Goal: Task Accomplishment & Management: Manage account settings

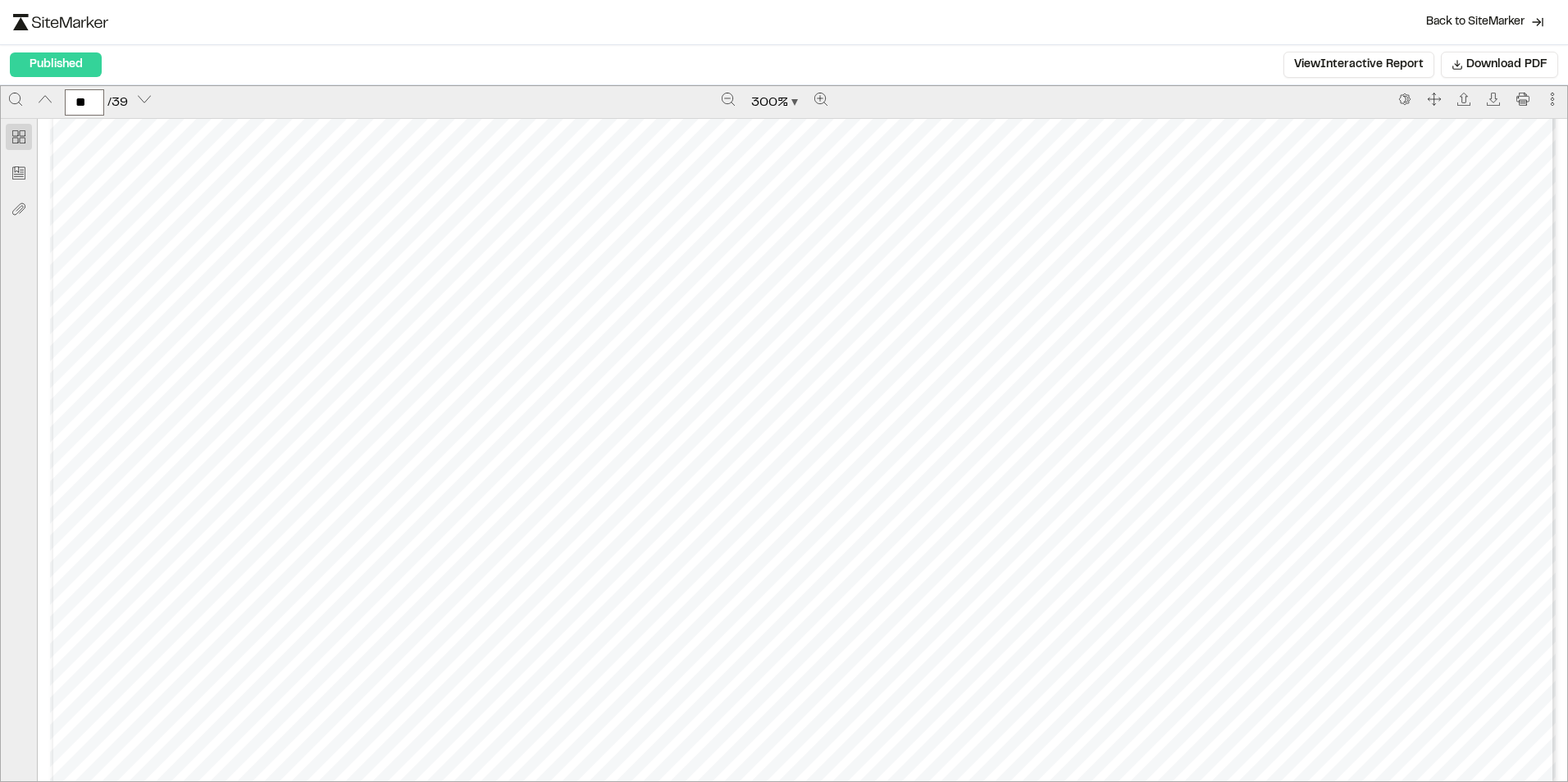
scroll to position [20336, 0]
type input "**"
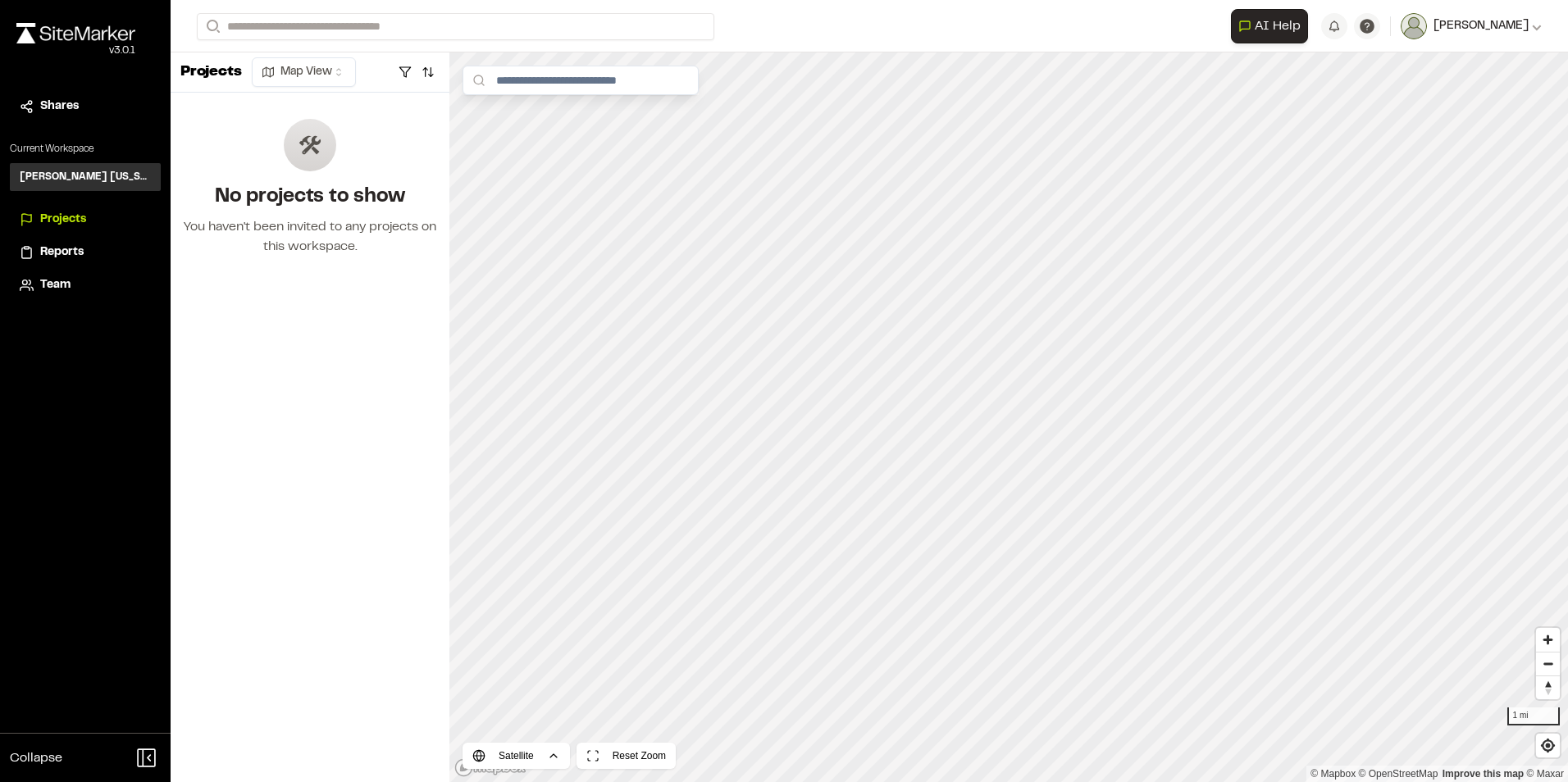
click at [1528, 28] on span "[PERSON_NAME]" at bounding box center [1480, 27] width 95 height 18
click at [1456, 80] on link "Settings" at bounding box center [1469, 88] width 143 height 25
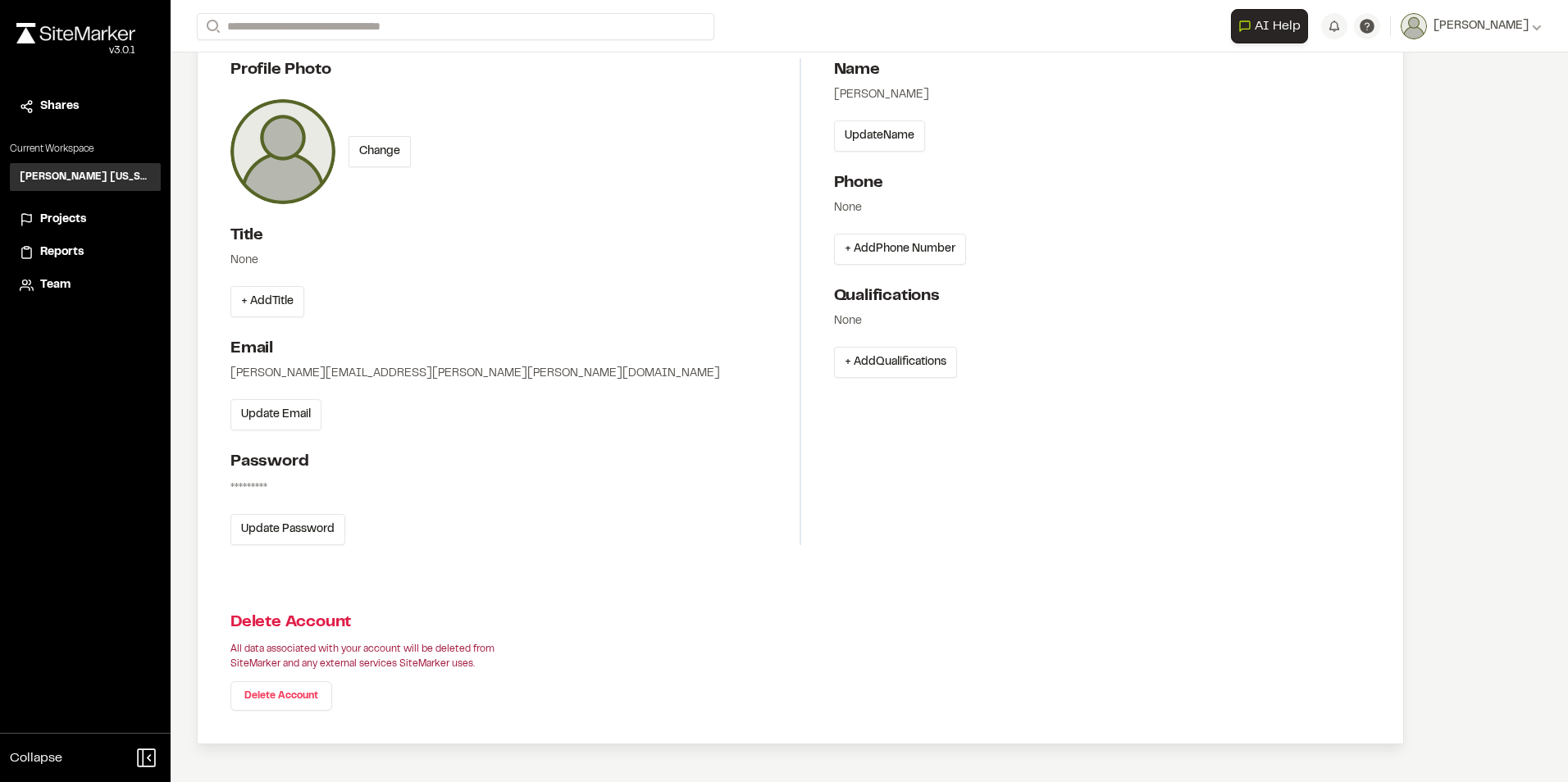
scroll to position [128, 0]
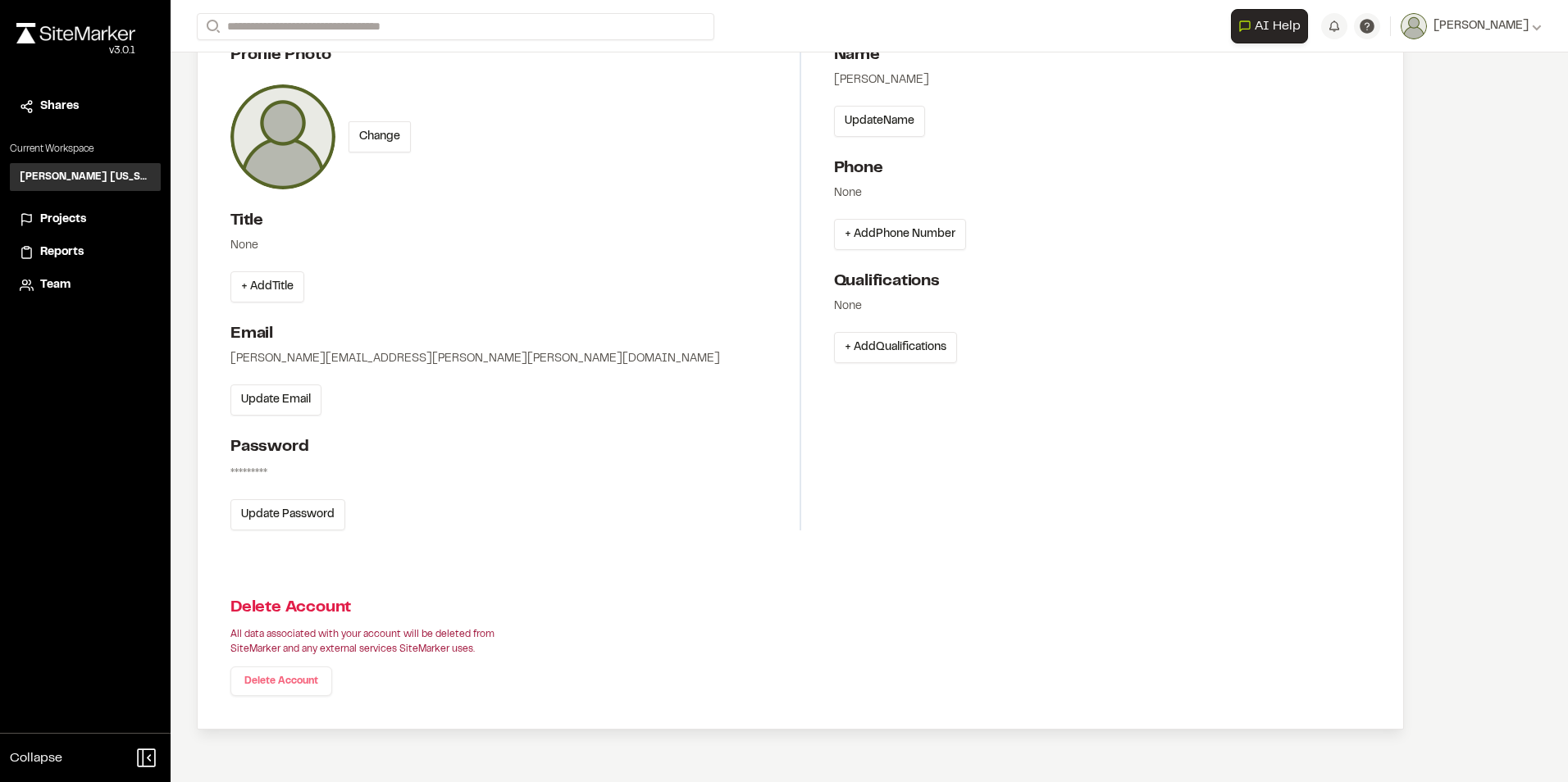
click at [275, 685] on link "Delete Account" at bounding box center [282, 681] width 102 height 30
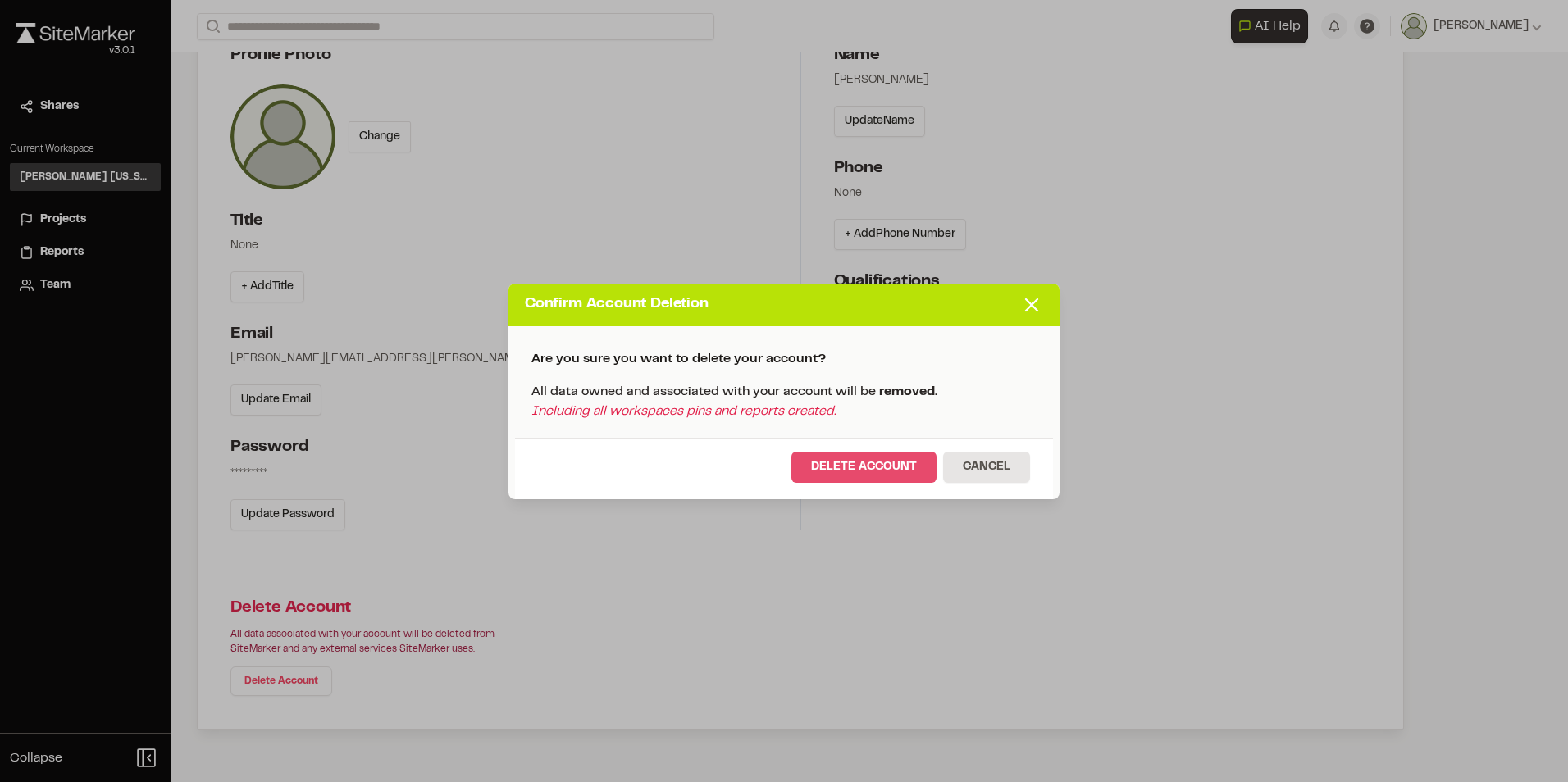
click at [899, 471] on button "Delete Account" at bounding box center [863, 467] width 145 height 31
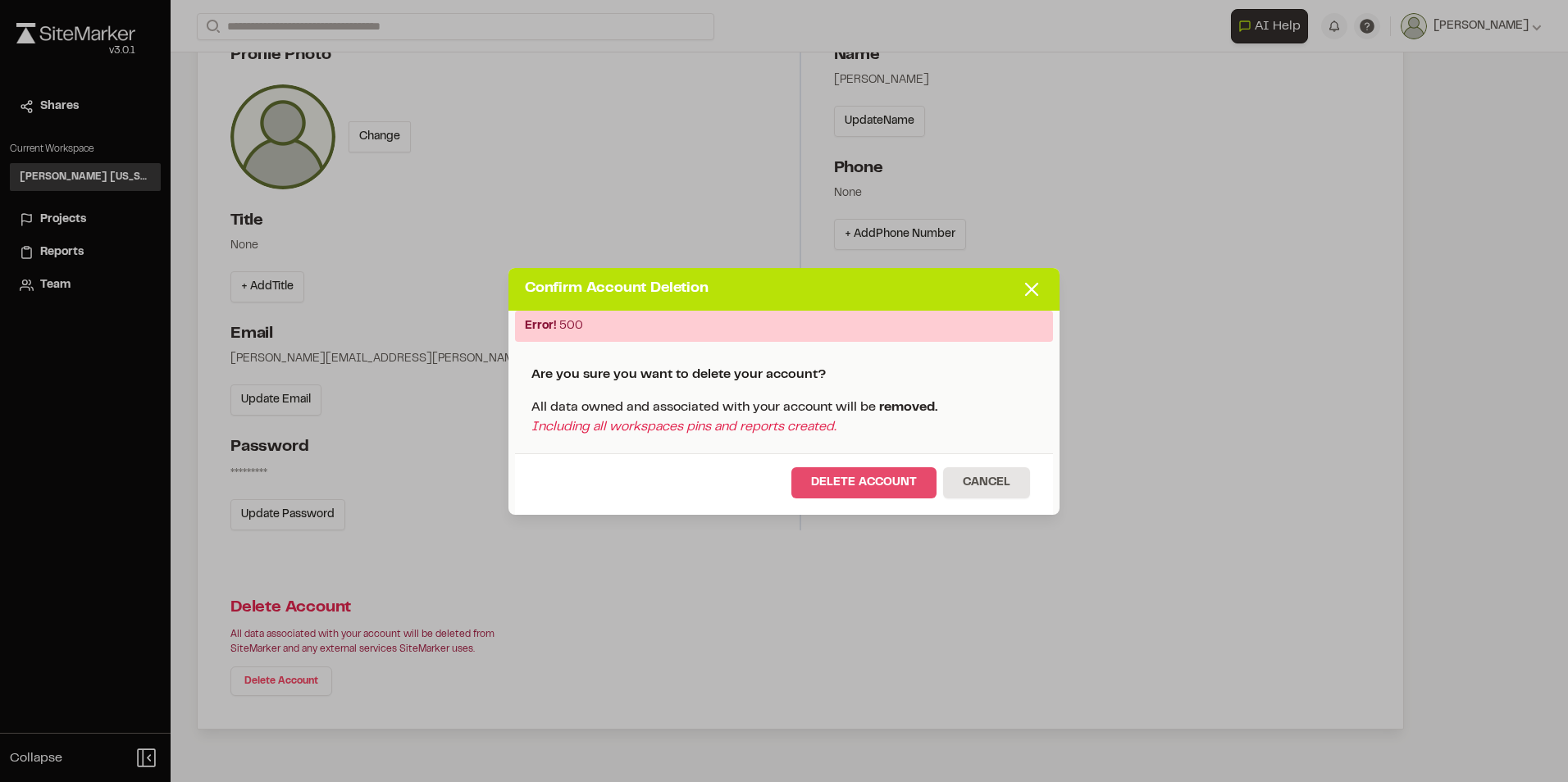
click at [889, 482] on button "Delete Account" at bounding box center [863, 483] width 145 height 31
click at [1028, 293] on line at bounding box center [1031, 289] width 11 height 11
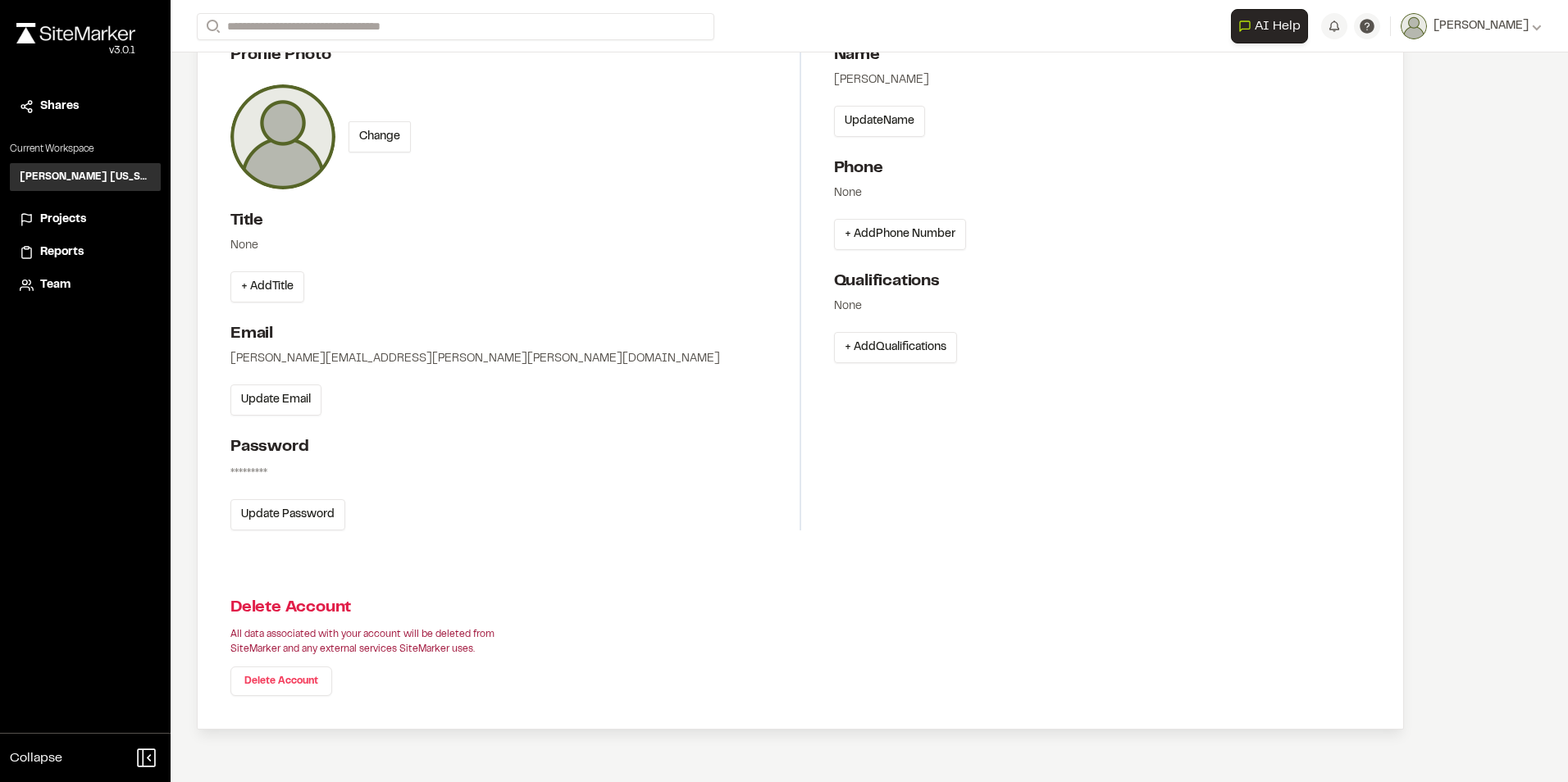
click at [86, 215] on span "Projects" at bounding box center [64, 220] width 46 height 18
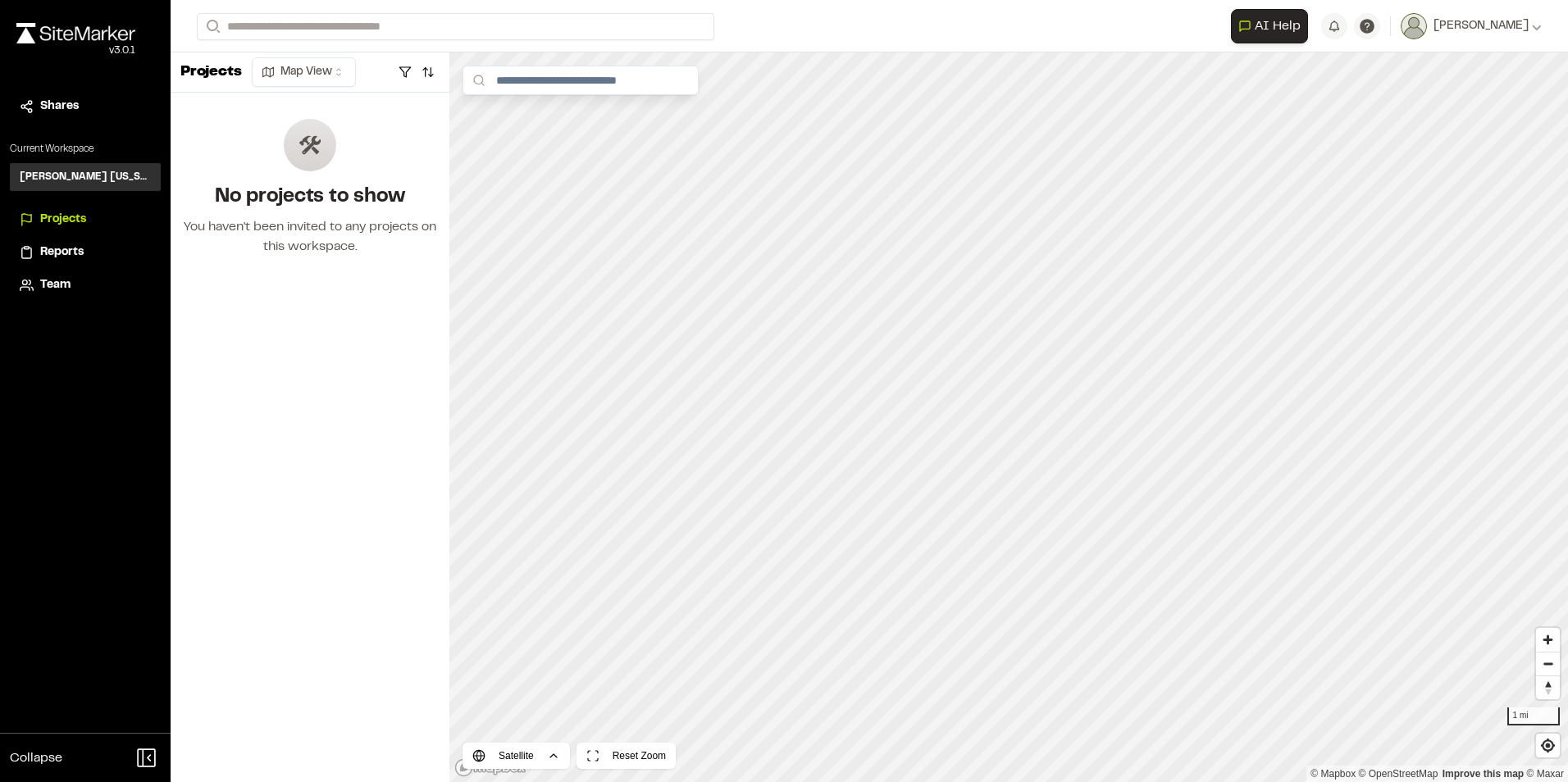
click at [66, 249] on span "Reports" at bounding box center [62, 253] width 43 height 18
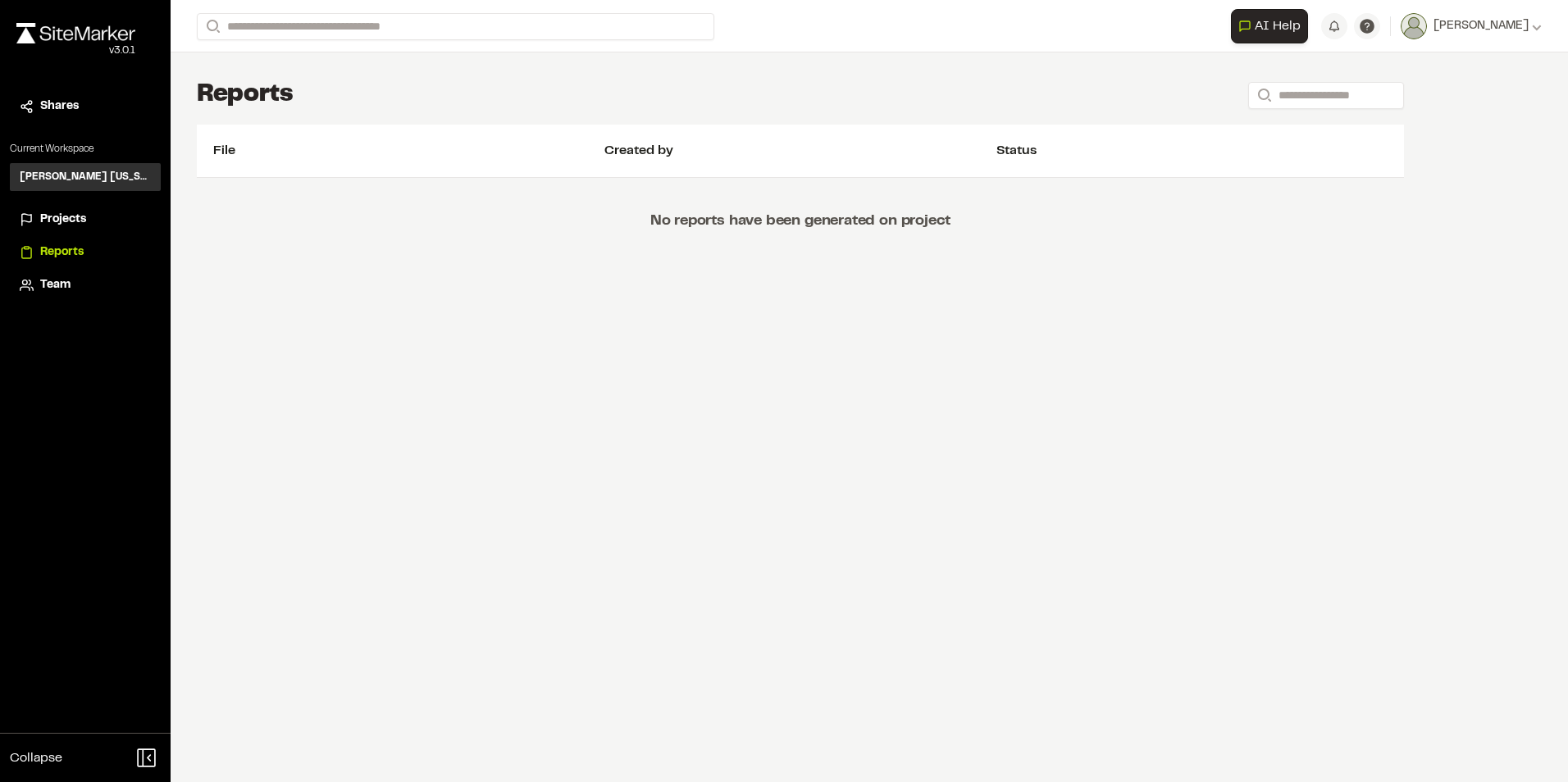
click at [63, 283] on span "Team" at bounding box center [55, 285] width 30 height 18
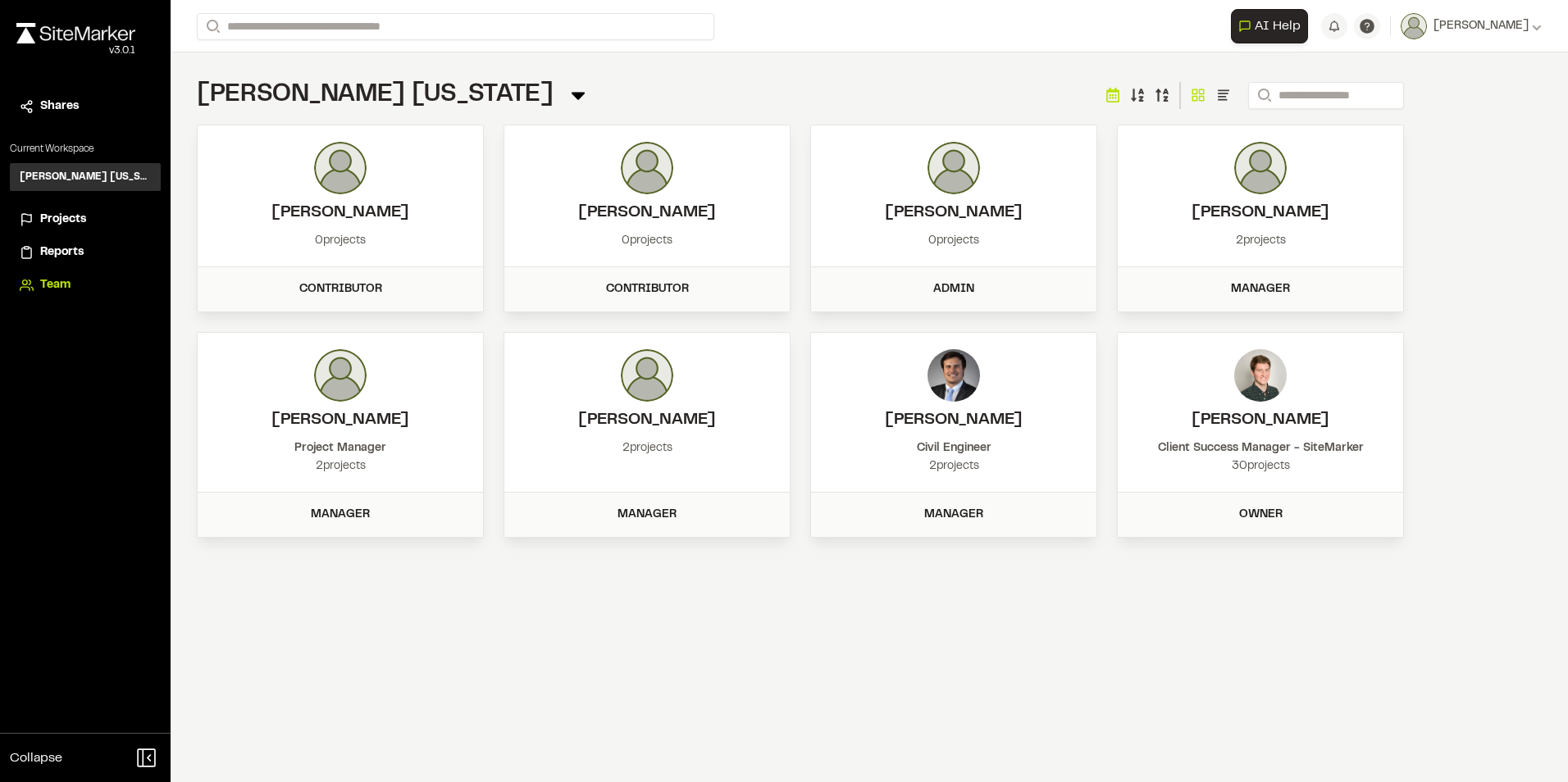
click at [82, 177] on h3 "[PERSON_NAME] [US_STATE]" at bounding box center [85, 177] width 131 height 15
click at [69, 216] on span "Projects" at bounding box center [64, 220] width 46 height 18
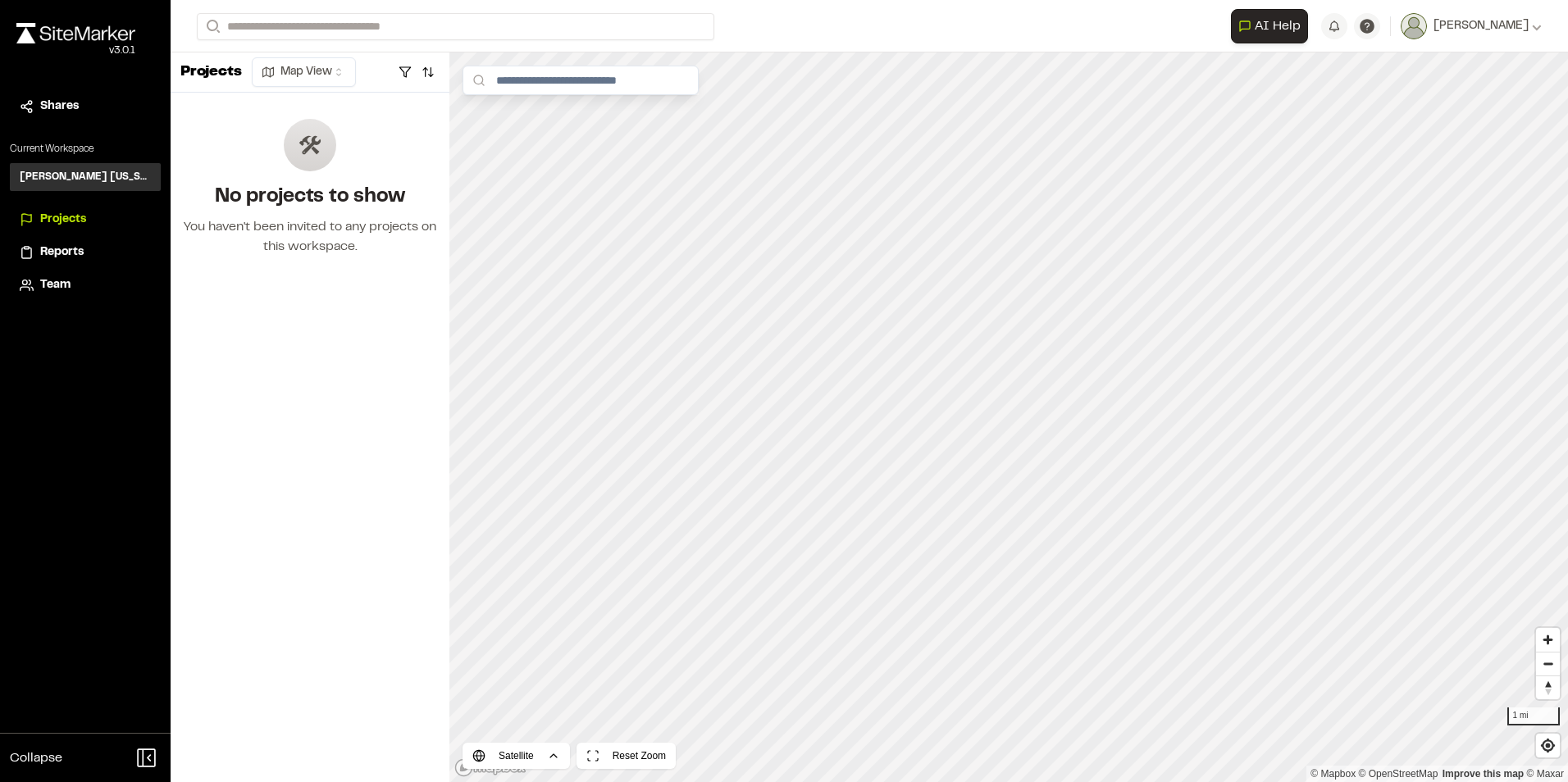
click at [80, 249] on span "Reports" at bounding box center [62, 253] width 43 height 18
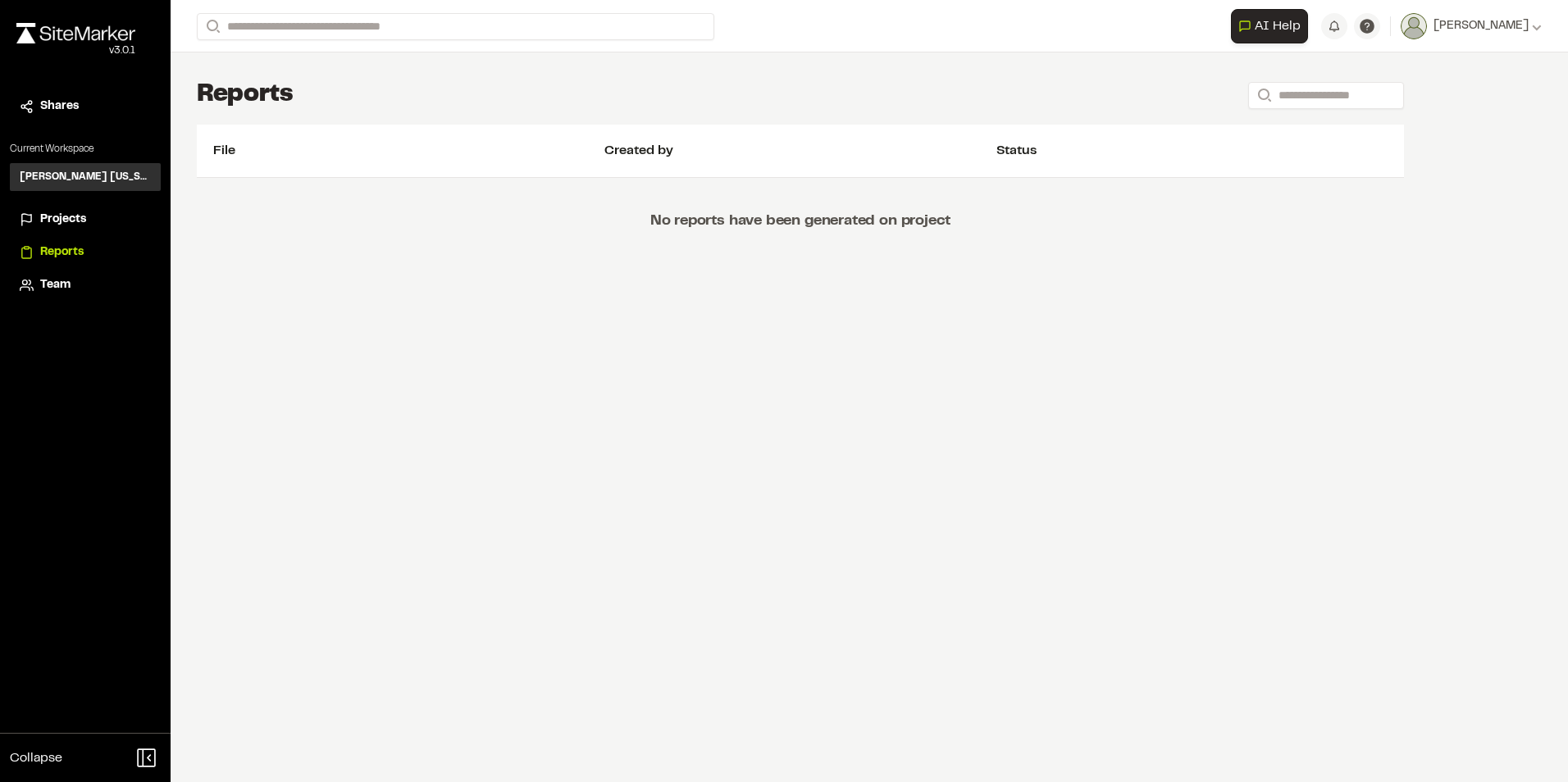
click at [65, 280] on span "Team" at bounding box center [55, 285] width 30 height 18
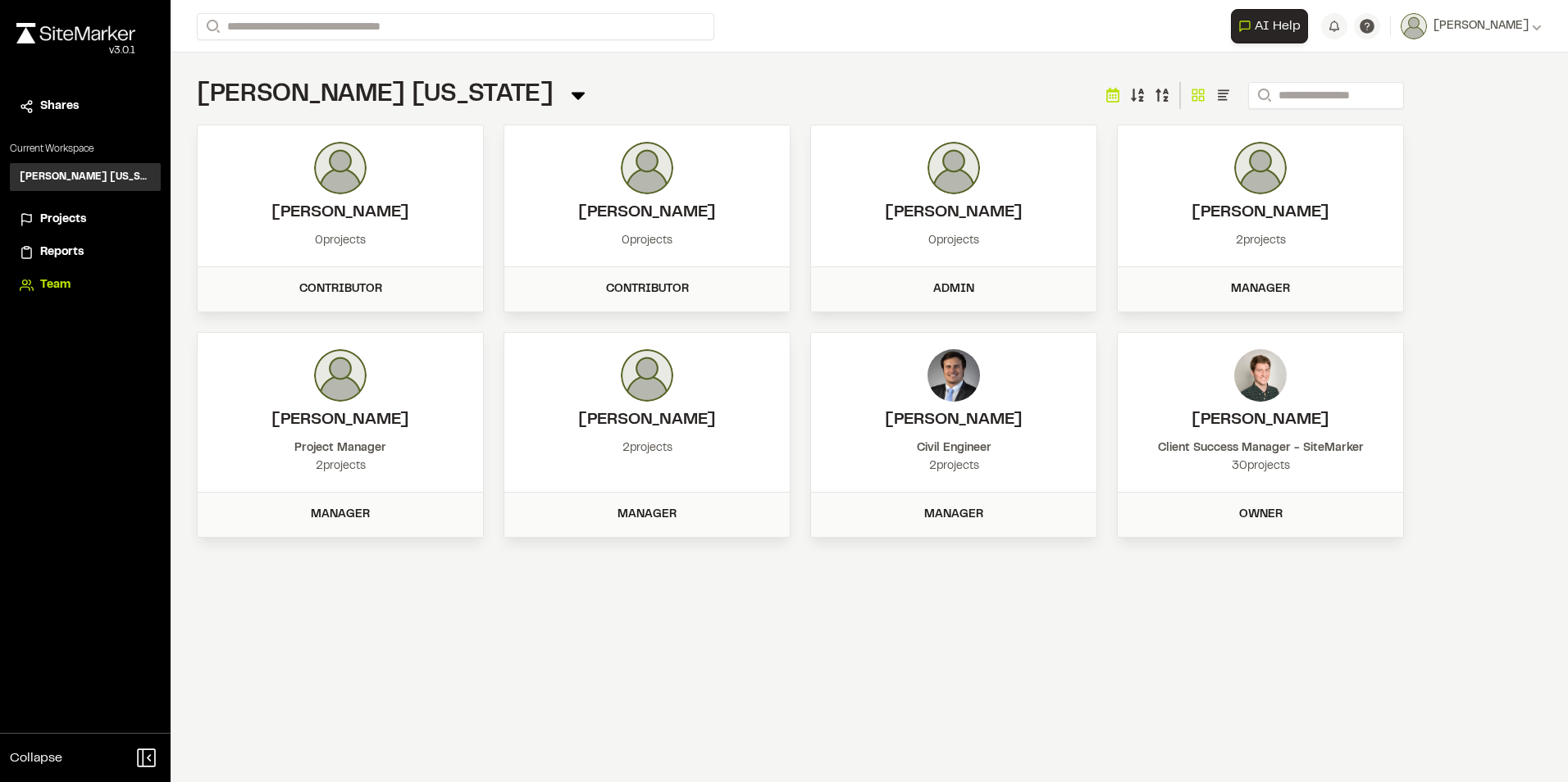
click at [95, 179] on h3 "[PERSON_NAME] [US_STATE]" at bounding box center [85, 177] width 131 height 15
click at [75, 149] on p "Current Workspace" at bounding box center [85, 150] width 151 height 15
click at [1528, 24] on div "[PERSON_NAME]" at bounding box center [1484, 27] width 115 height 18
click at [1427, 92] on link "Settings" at bounding box center [1469, 88] width 143 height 25
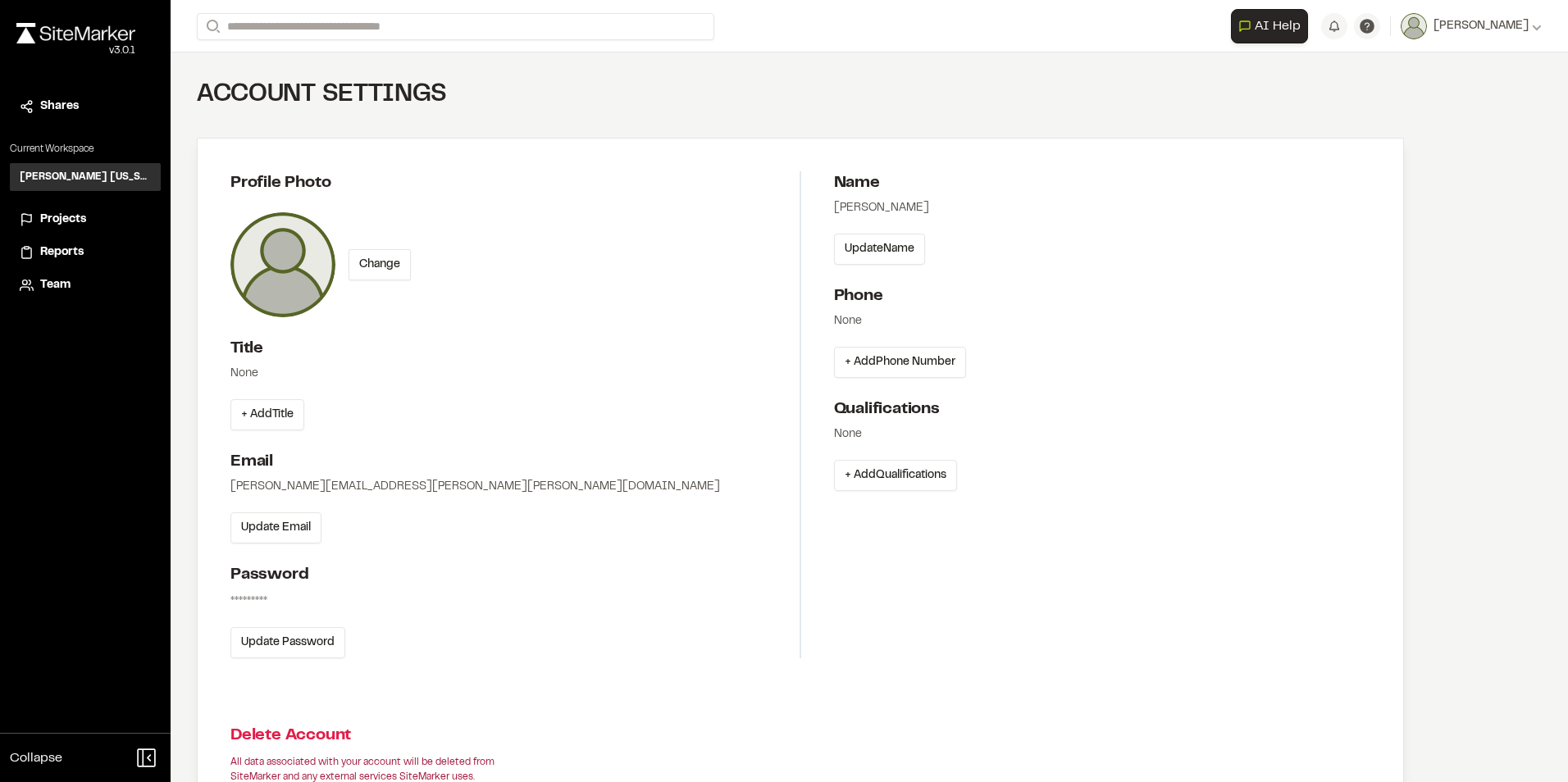
scroll to position [82, 0]
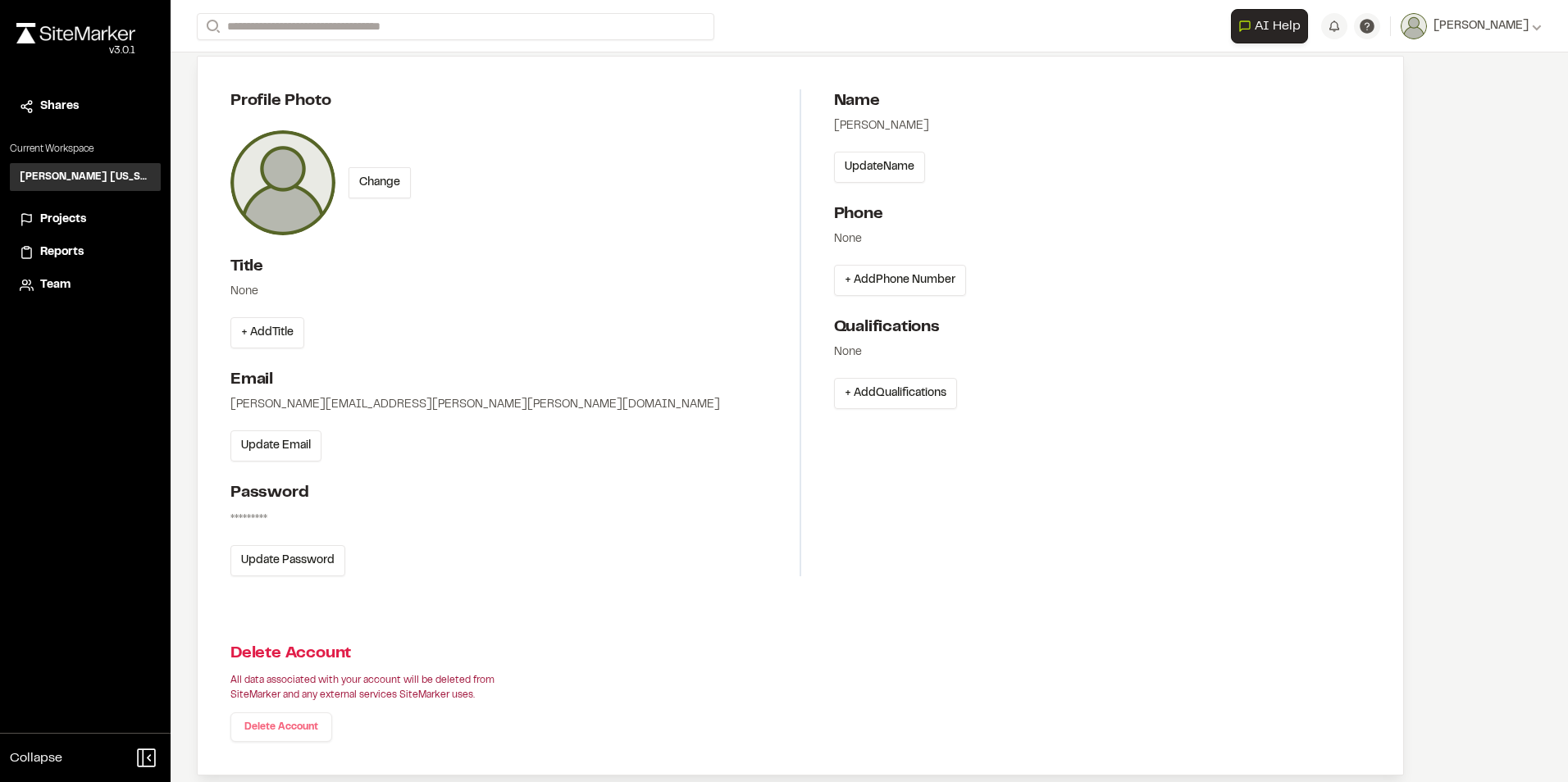
click at [312, 721] on link "Delete Account" at bounding box center [282, 728] width 102 height 30
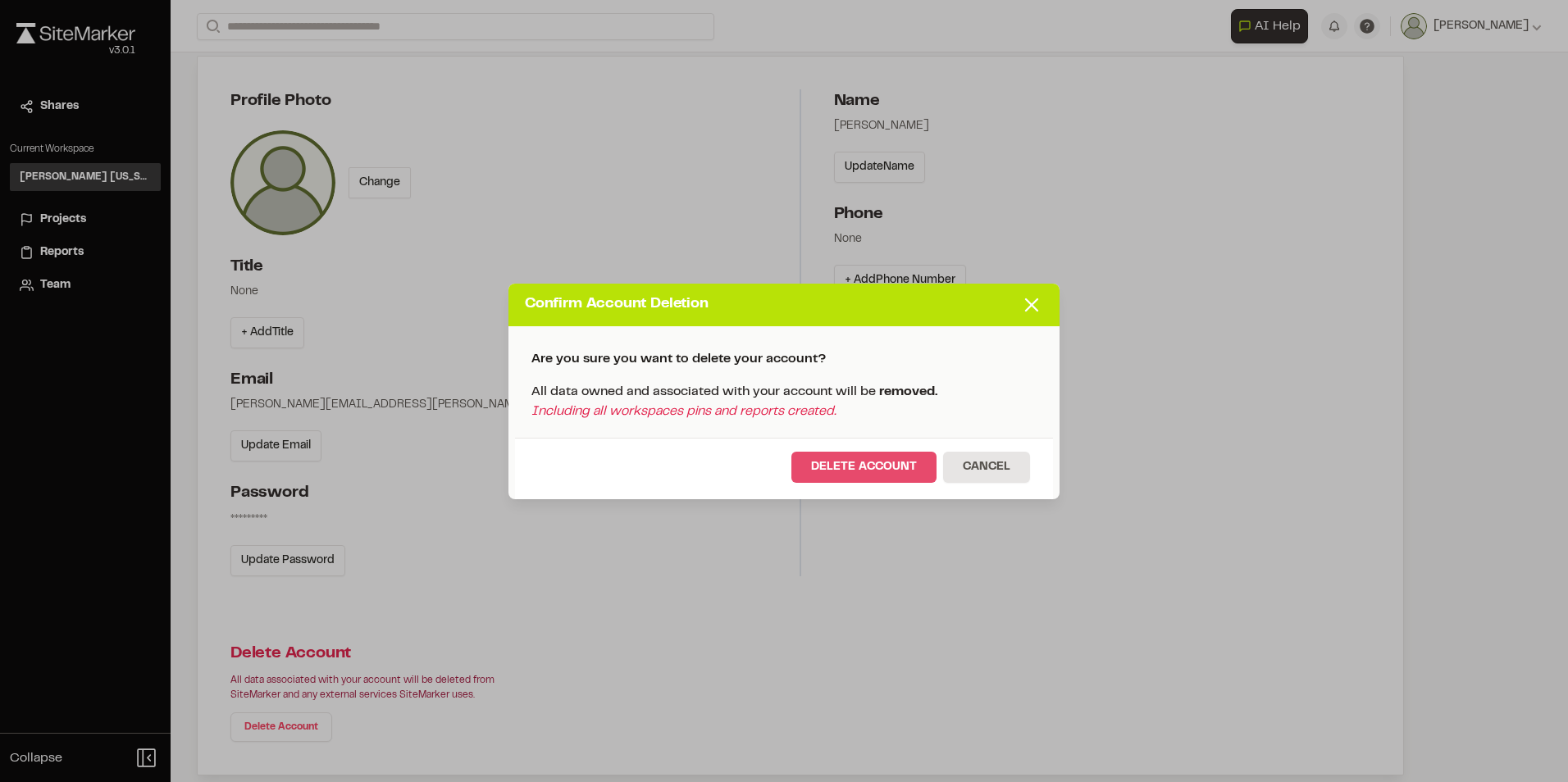
click at [857, 465] on button "Delete Account" at bounding box center [863, 467] width 145 height 31
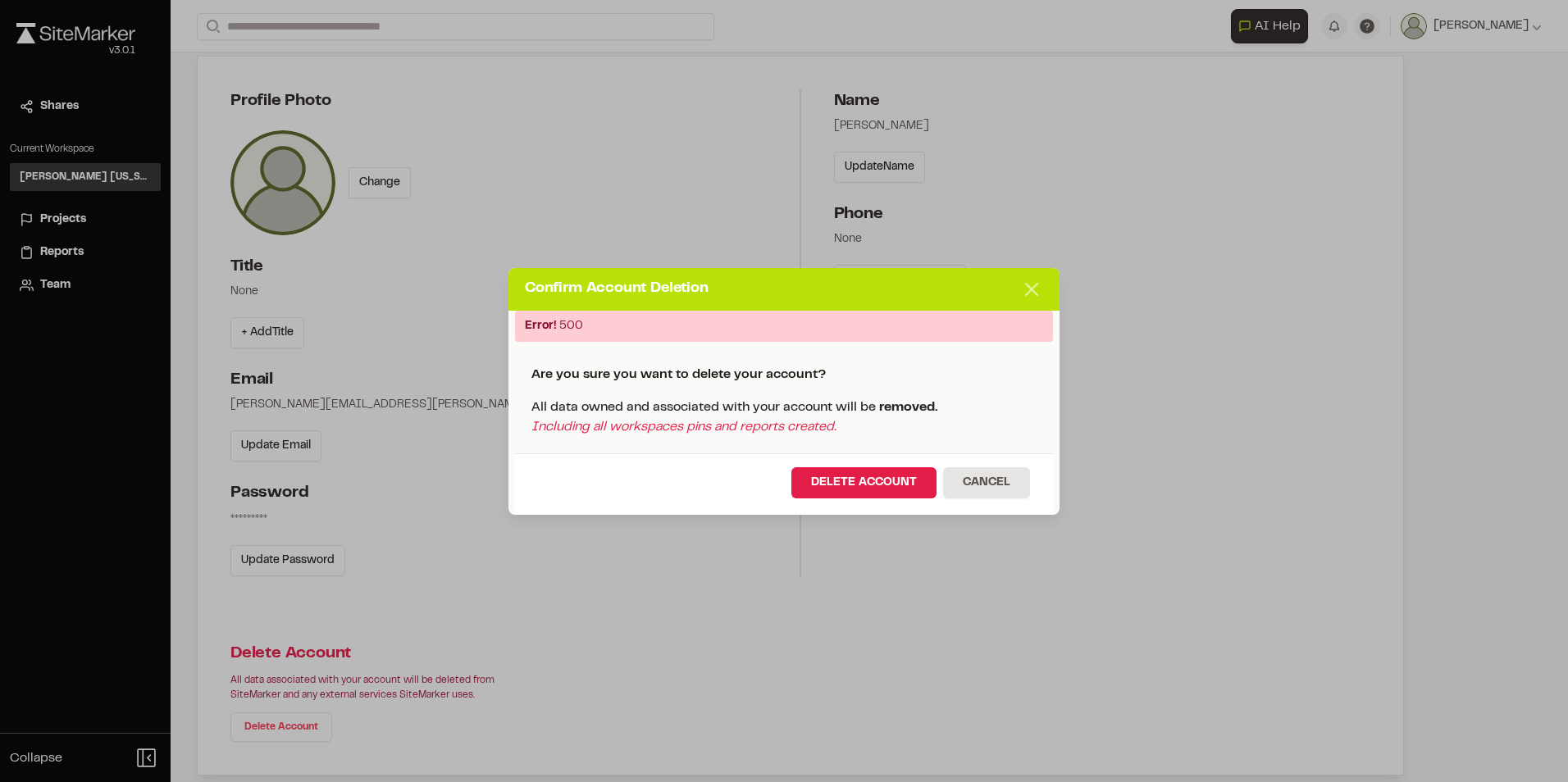
click at [1042, 290] on icon at bounding box center [1031, 289] width 23 height 23
